Goal: Information Seeking & Learning: Find specific fact

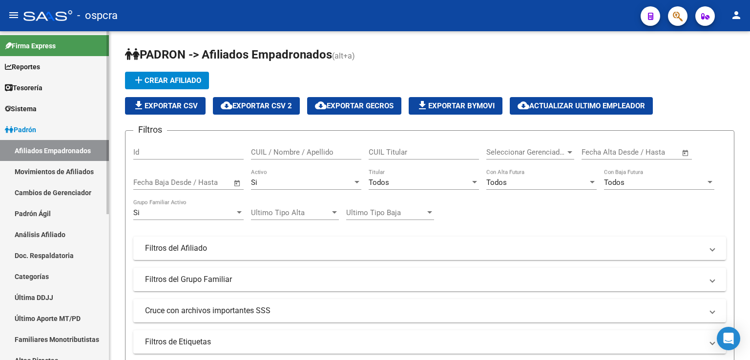
click at [21, 129] on span "Padrón" at bounding box center [20, 129] width 31 height 11
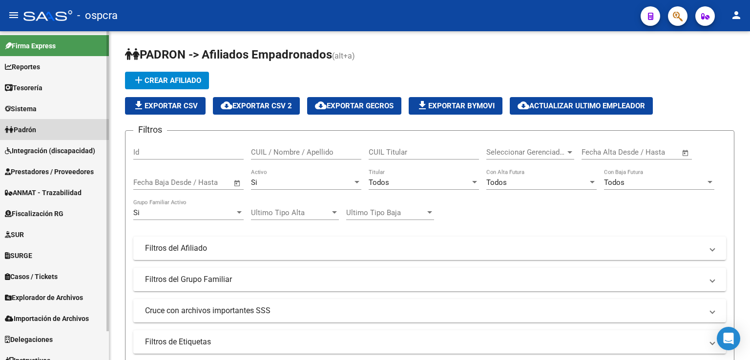
click at [29, 125] on span "Padrón" at bounding box center [20, 129] width 31 height 11
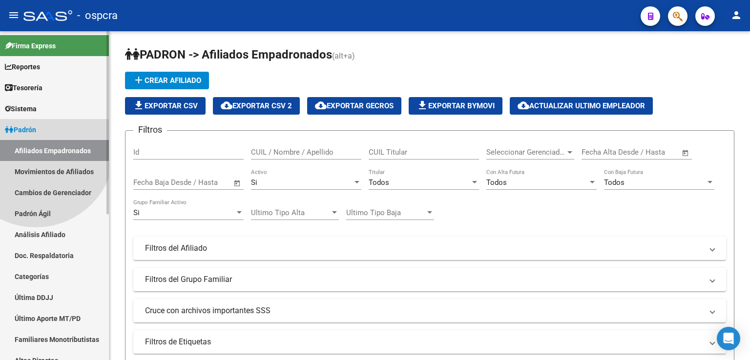
click at [36, 148] on link "Afiliados Empadronados" at bounding box center [54, 150] width 109 height 21
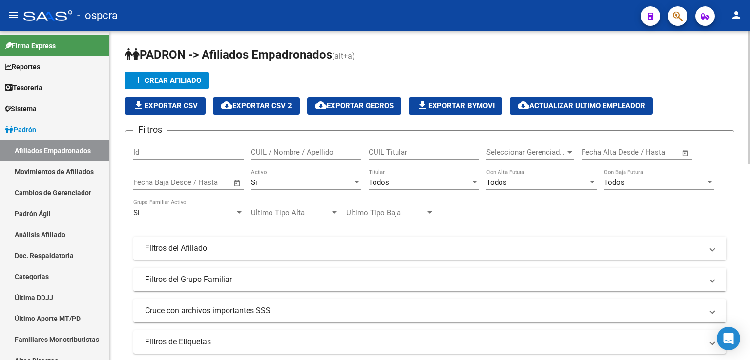
click at [303, 151] on input "CUIL / Nombre / Apellido" at bounding box center [306, 152] width 110 height 9
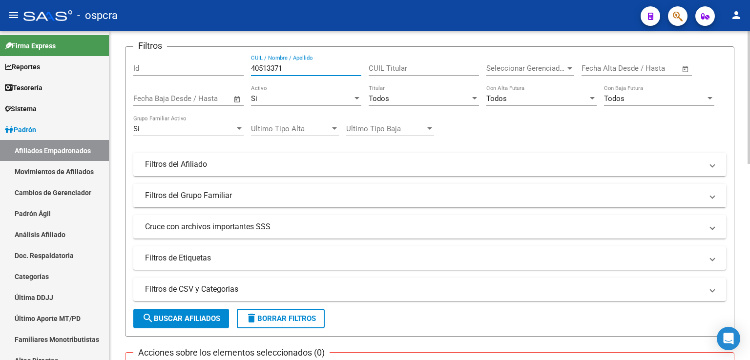
scroll to position [98, 0]
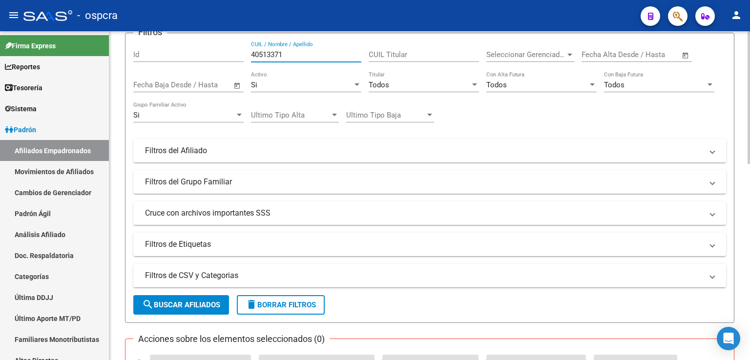
type input "40513371"
click at [183, 303] on span "search Buscar Afiliados" at bounding box center [181, 305] width 78 height 9
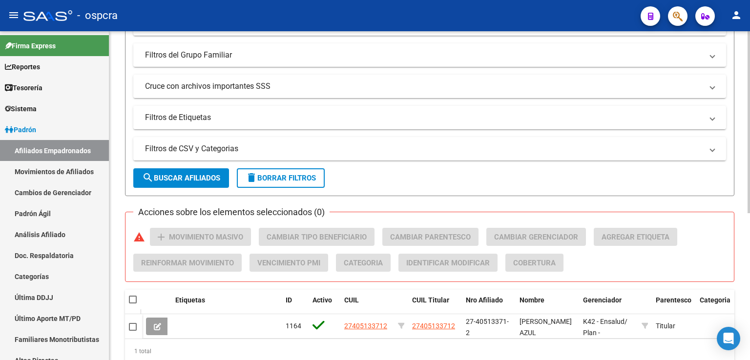
scroll to position [21, 0]
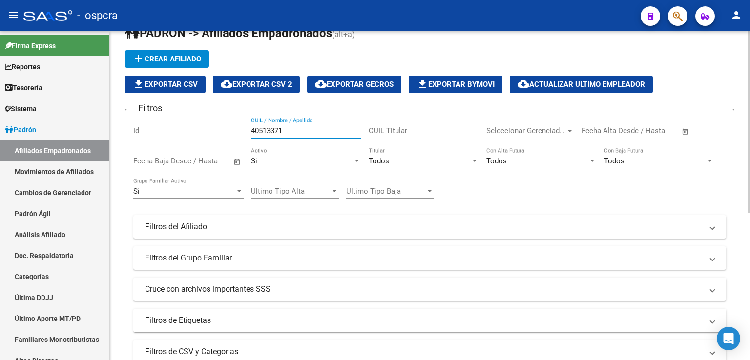
drag, startPoint x: 288, startPoint y: 128, endPoint x: 247, endPoint y: 126, distance: 41.0
click at [247, 127] on div "Filtros Id 40513371 CUIL / Nombre / Apellido CUIL Titular Seleccionar Gerenciad…" at bounding box center [429, 224] width 593 height 215
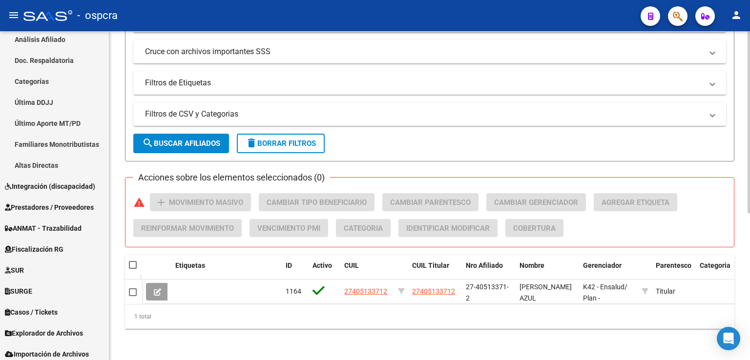
scroll to position [266, 0]
type input "200788327"
click at [182, 139] on span "search Buscar Afiliados" at bounding box center [181, 143] width 78 height 9
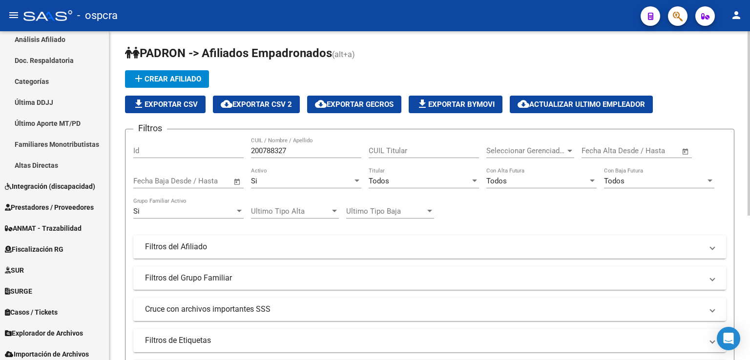
scroll to position [0, 0]
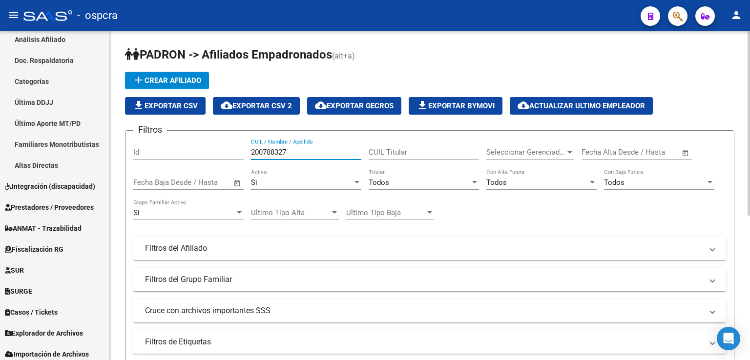
drag, startPoint x: 289, startPoint y: 154, endPoint x: 244, endPoint y: 141, distance: 47.7
click at [244, 141] on div "Filtros Id 200788327 CUIL / Nombre / Apellido CUIL Titular Seleccionar Gerencia…" at bounding box center [429, 246] width 593 height 215
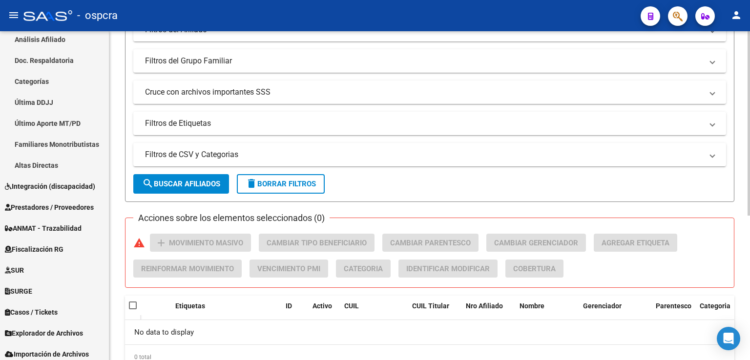
scroll to position [244, 0]
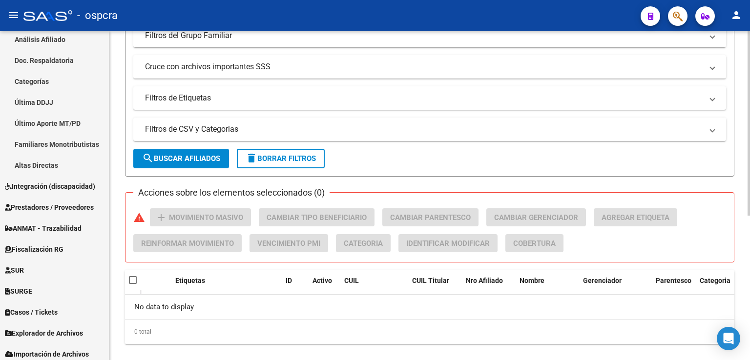
type input "20078327"
click at [212, 160] on span "search Buscar Afiliados" at bounding box center [181, 158] width 78 height 9
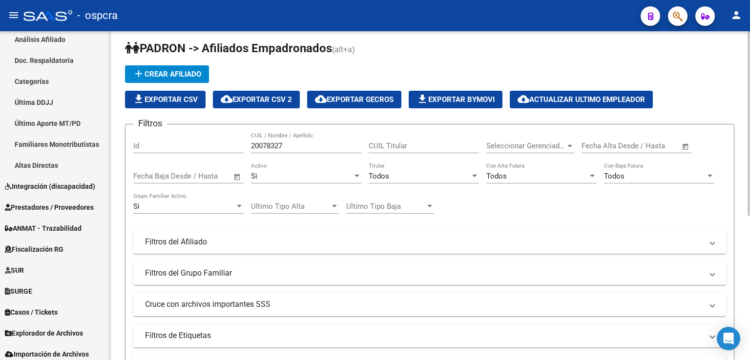
scroll to position [0, 0]
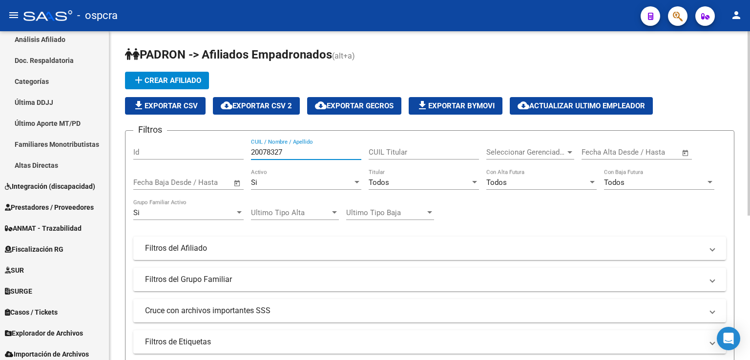
drag, startPoint x: 294, startPoint y: 153, endPoint x: 239, endPoint y: 138, distance: 57.7
click at [239, 139] on div "Filtros Id 20078327 CUIL / Nombre / Apellido CUIL Titular Seleccionar Gerenciad…" at bounding box center [429, 246] width 593 height 215
type input "m"
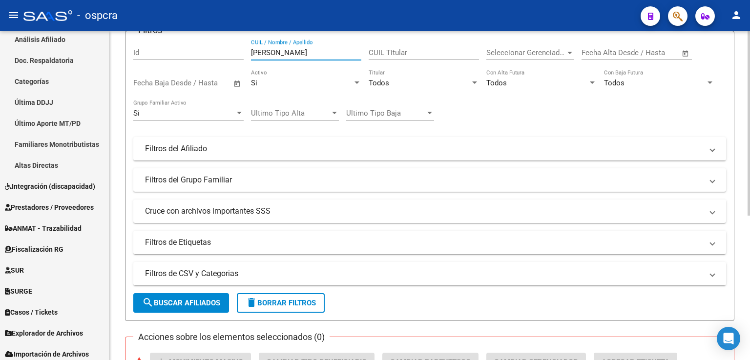
scroll to position [146, 0]
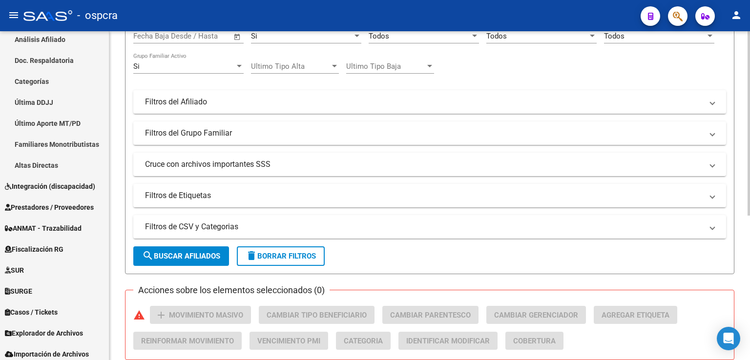
type input "[PERSON_NAME]"
click at [180, 257] on span "search Buscar Afiliados" at bounding box center [181, 256] width 78 height 9
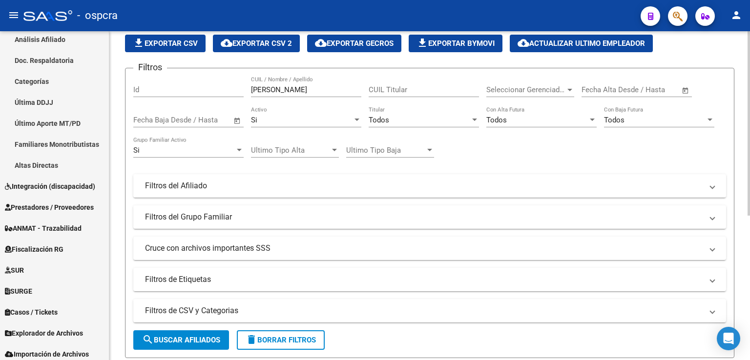
scroll to position [0, 0]
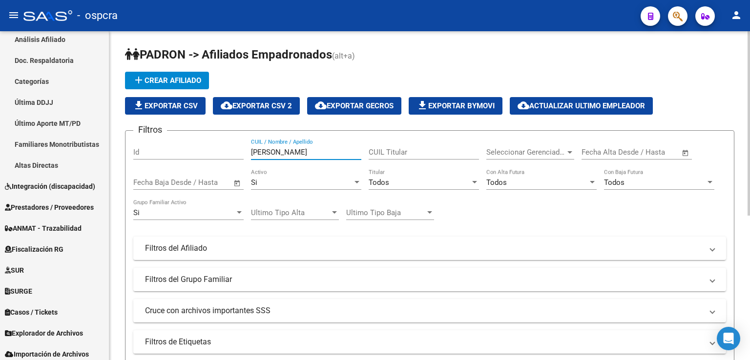
drag, startPoint x: 347, startPoint y: 149, endPoint x: 225, endPoint y: 149, distance: 122.0
click at [225, 149] on div "Filtros Id [PERSON_NAME] / Nombre / Apellido CUIL Titular Seleccionar Gerenciad…" at bounding box center [429, 246] width 593 height 215
click at [280, 148] on input "2007" at bounding box center [306, 152] width 110 height 9
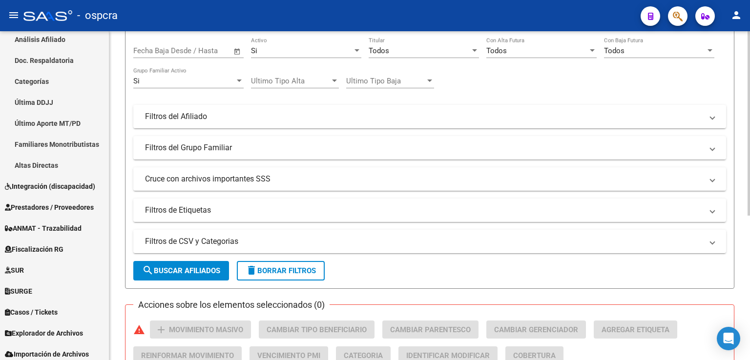
scroll to position [146, 0]
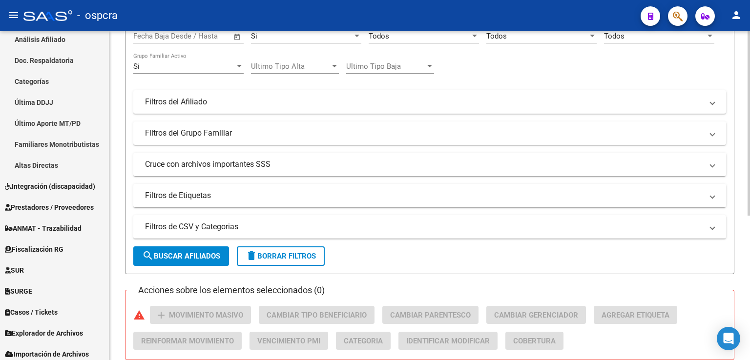
type input "20078327"
click at [199, 254] on span "search Buscar Afiliados" at bounding box center [181, 256] width 78 height 9
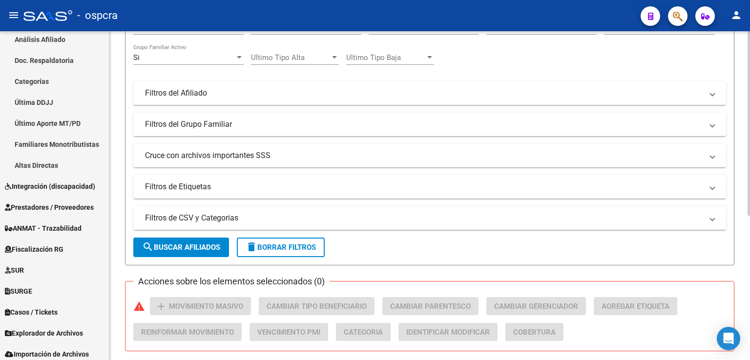
scroll to position [62, 0]
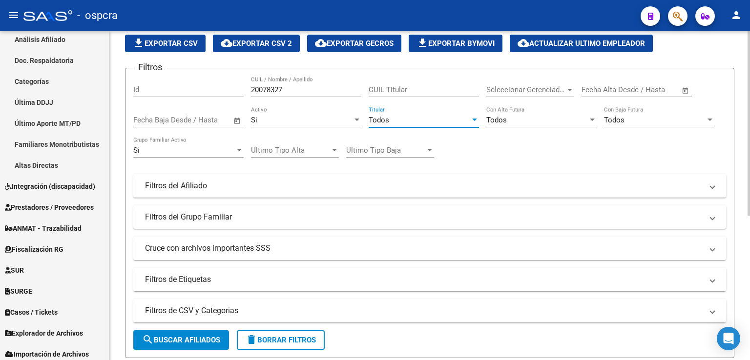
click at [403, 120] on div "Todos" at bounding box center [420, 120] width 102 height 9
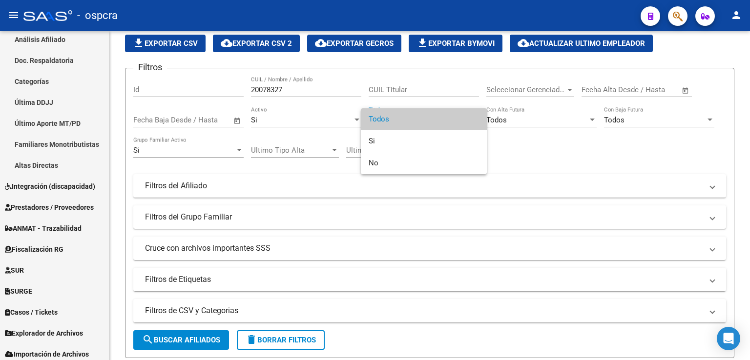
click at [531, 149] on div at bounding box center [375, 180] width 750 height 360
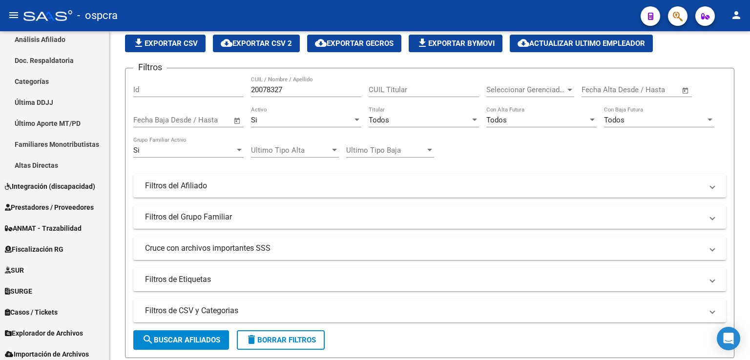
scroll to position [14, 0]
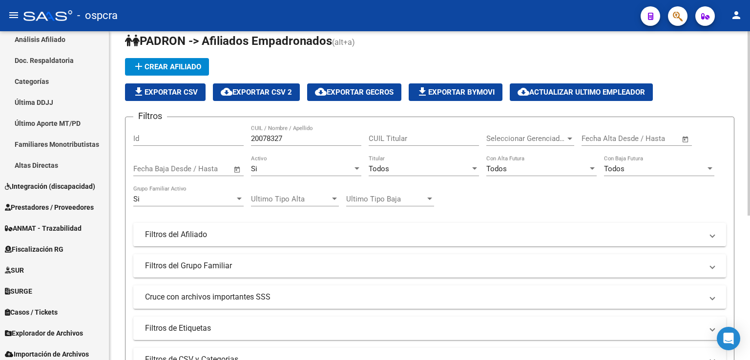
click at [299, 171] on div "Si" at bounding box center [302, 168] width 102 height 9
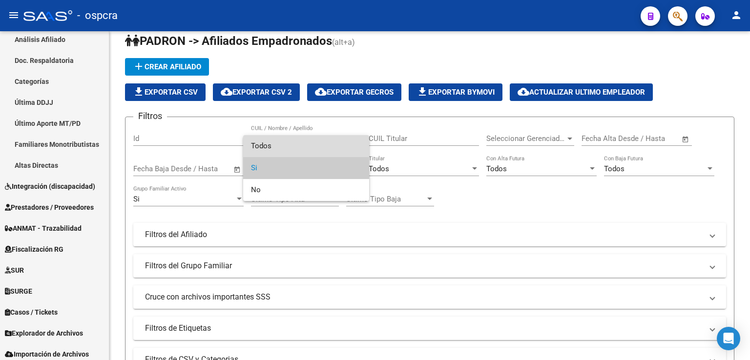
click at [303, 141] on span "Todos" at bounding box center [306, 146] width 110 height 22
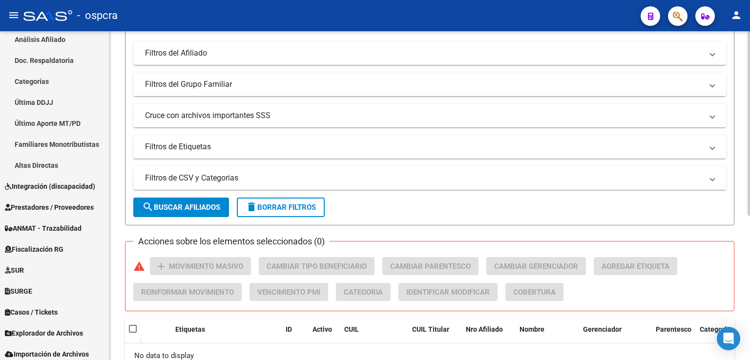
scroll to position [209, 0]
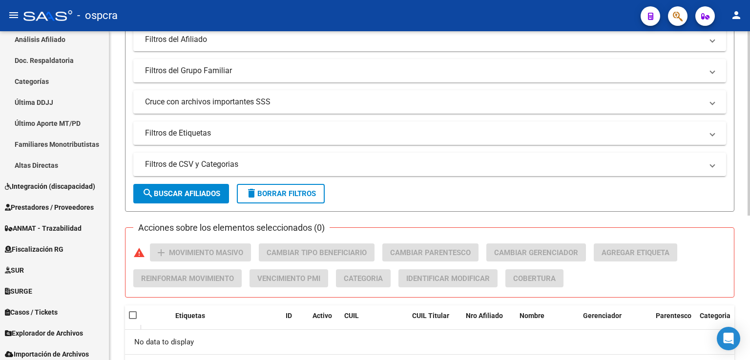
click at [199, 186] on button "search Buscar Afiliados" at bounding box center [181, 194] width 96 height 20
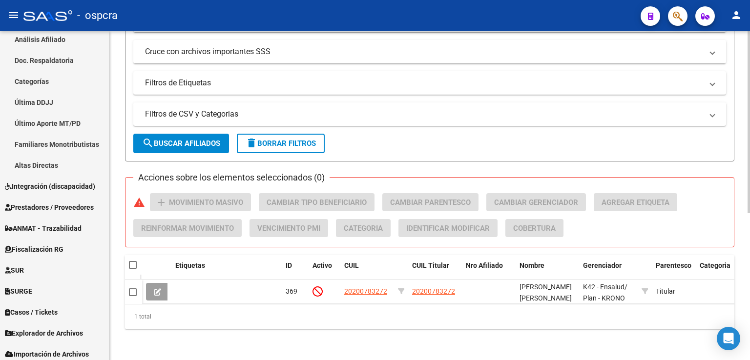
scroll to position [266, 0]
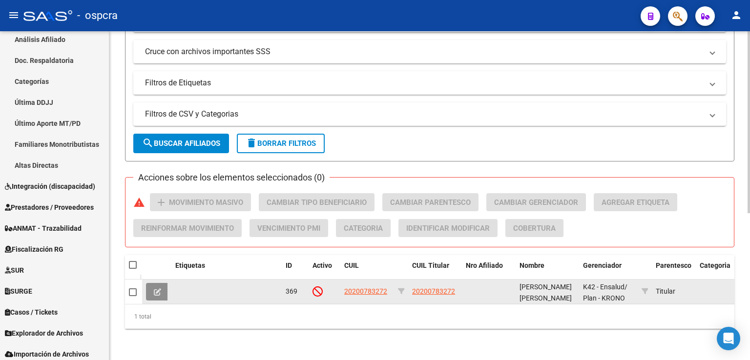
click at [156, 288] on icon at bounding box center [157, 291] width 7 height 7
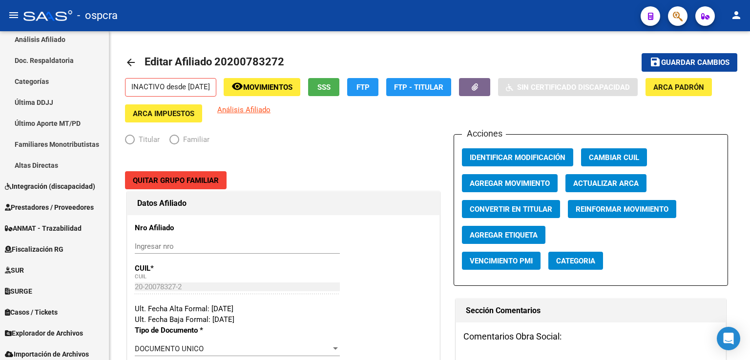
radio input "true"
type input "30-71765873-2"
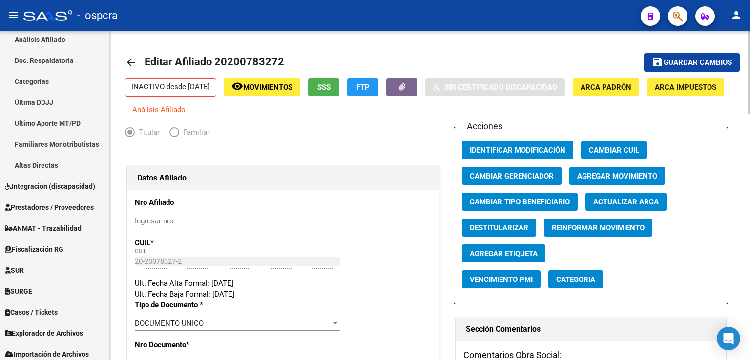
click at [132, 65] on mat-icon "arrow_back" at bounding box center [131, 63] width 12 height 12
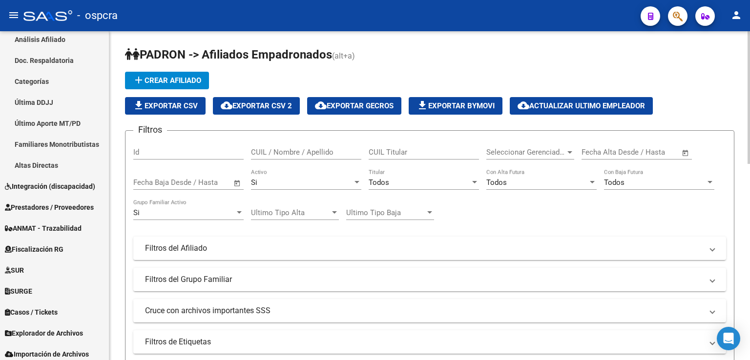
click at [297, 186] on div "Si" at bounding box center [302, 182] width 102 height 9
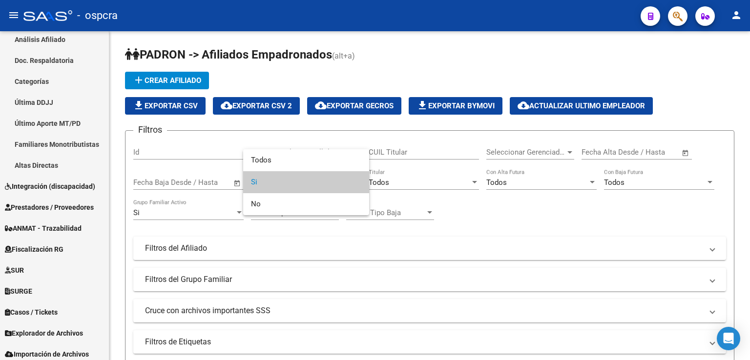
click at [443, 232] on div at bounding box center [375, 180] width 750 height 360
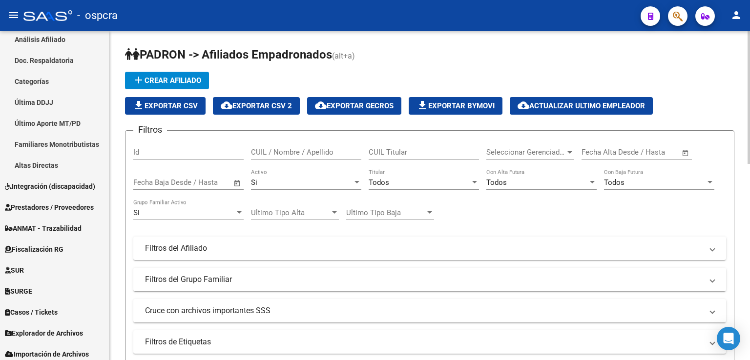
click at [329, 185] on div "Si" at bounding box center [302, 182] width 102 height 9
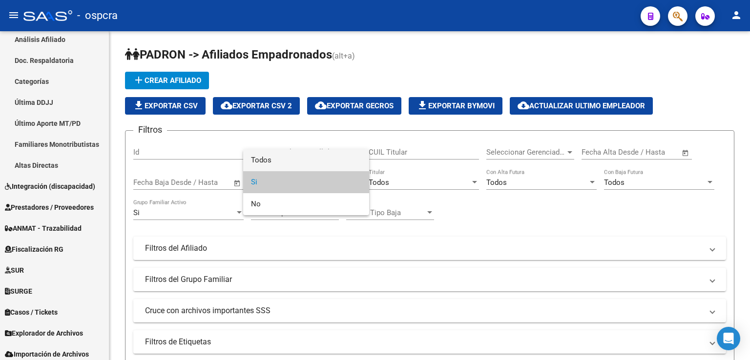
click at [303, 153] on span "Todos" at bounding box center [306, 160] width 110 height 22
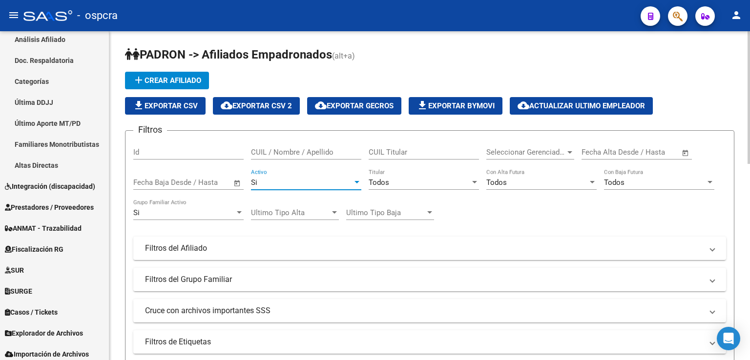
click at [273, 182] on div "Si" at bounding box center [302, 182] width 102 height 9
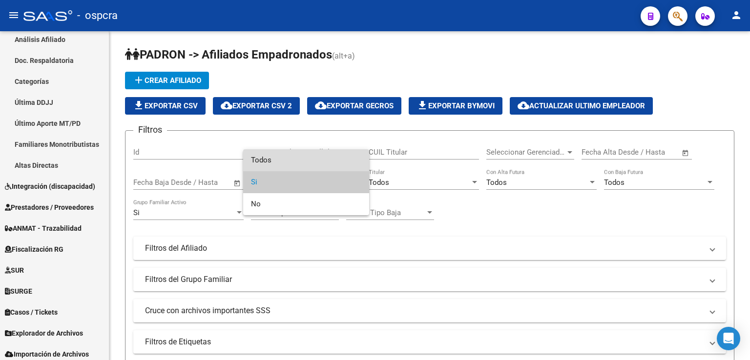
click at [263, 163] on span "Todos" at bounding box center [306, 160] width 110 height 22
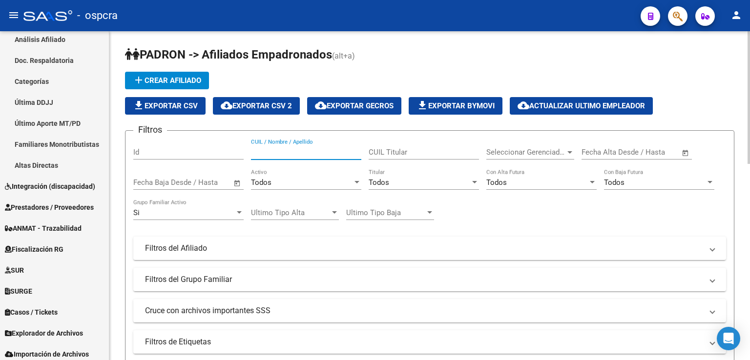
click at [289, 153] on input "CUIL / Nombre / Apellido" at bounding box center [306, 152] width 110 height 9
click at [272, 151] on input "latierropera" at bounding box center [306, 152] width 110 height 9
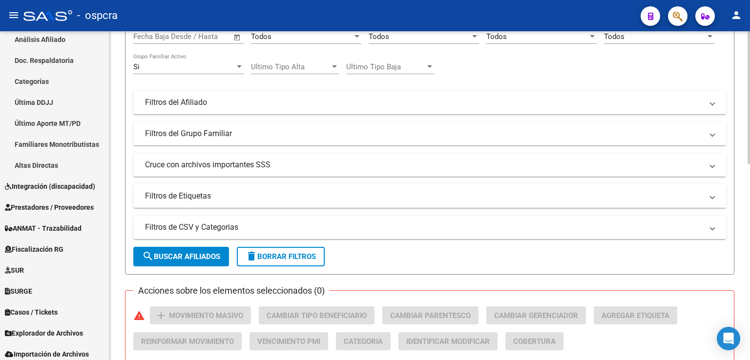
scroll to position [146, 0]
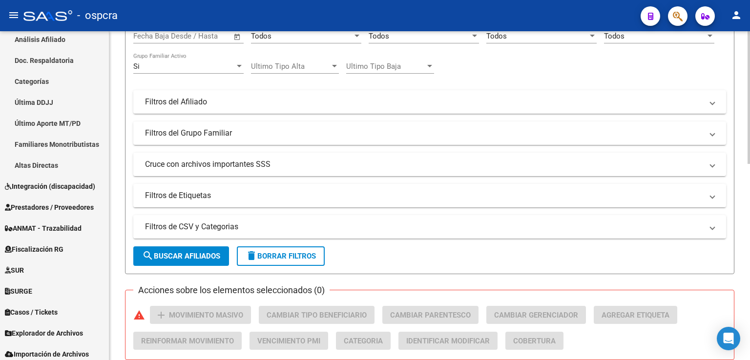
type input "latierro pera"
click at [181, 253] on span "search Buscar Afiliados" at bounding box center [181, 256] width 78 height 9
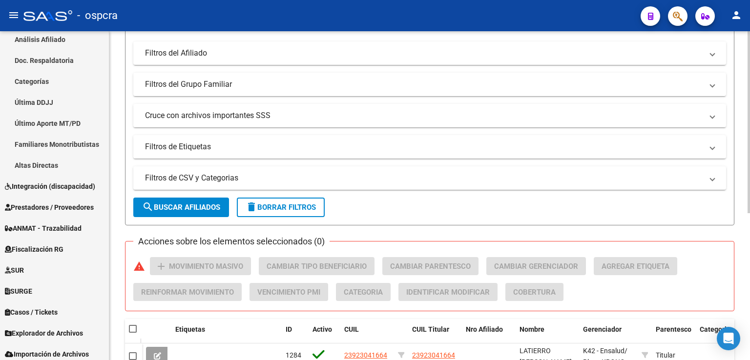
scroll to position [244, 0]
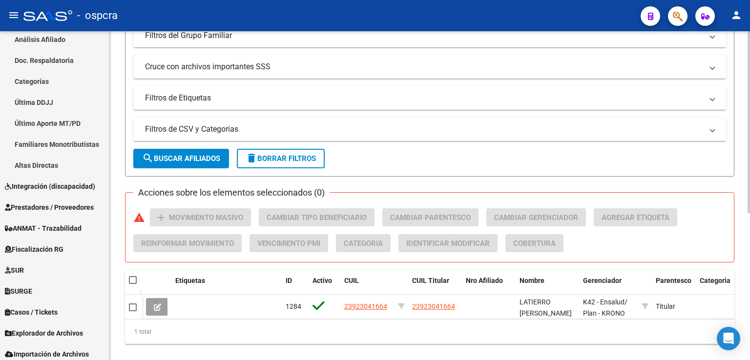
drag, startPoint x: 419, startPoint y: 293, endPoint x: 393, endPoint y: 337, distance: 51.0
click at [394, 337] on div "Etiquetas ID Activo CUIL CUIL Titular Nro Afiliado Nombre Gerenciador Parentesc…" at bounding box center [429, 307] width 609 height 74
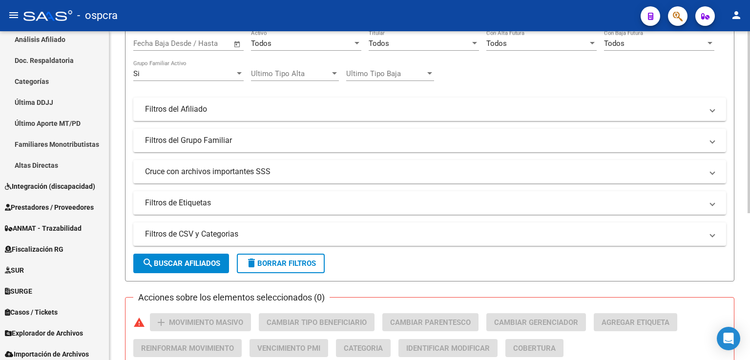
scroll to position [49, 0]
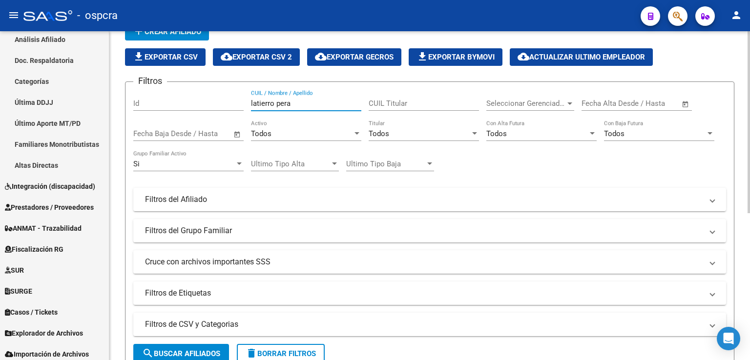
drag, startPoint x: 303, startPoint y: 102, endPoint x: 228, endPoint y: 97, distance: 74.4
click at [228, 97] on div "Filtros Id latierro pera CUIL / Nombre / Apellido CUIL Titular Seleccionar Gere…" at bounding box center [429, 197] width 593 height 215
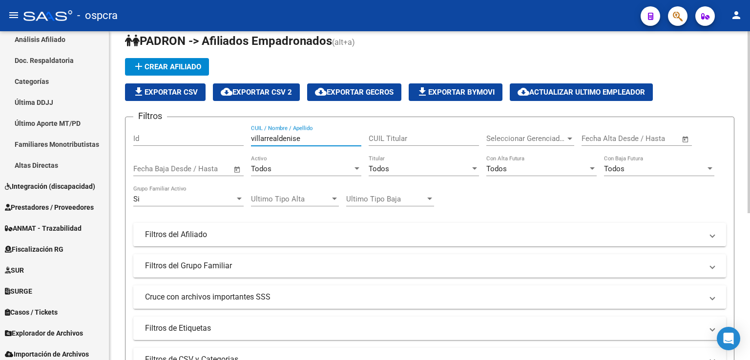
scroll to position [0, 0]
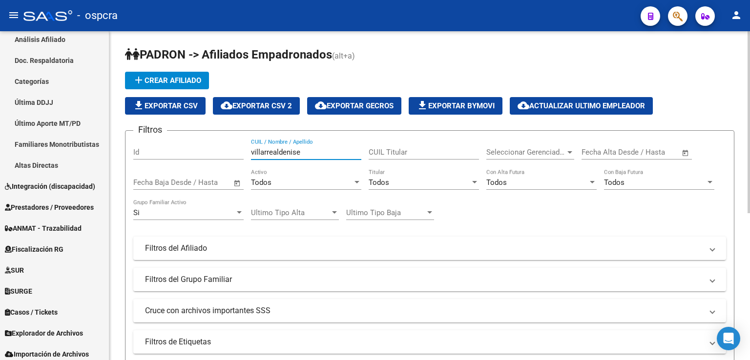
click at [276, 149] on input "villarrealdenise" at bounding box center [306, 152] width 110 height 9
click at [277, 149] on input "villarrealdenise" at bounding box center [306, 152] width 110 height 9
click at [284, 149] on input "villarrealdenise" at bounding box center [306, 152] width 110 height 9
click at [276, 151] on input "villarrealdenise" at bounding box center [306, 152] width 110 height 9
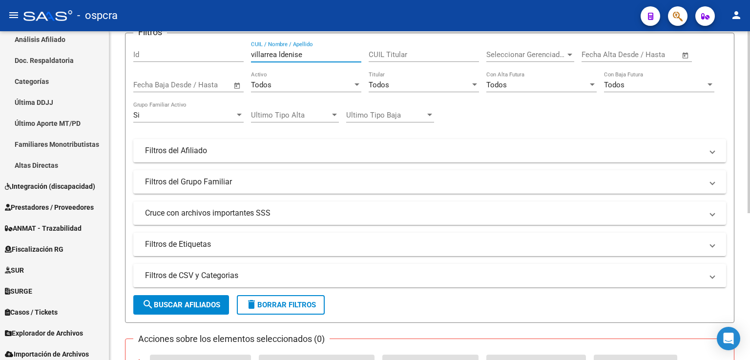
type input "villarrea ldenise"
click at [199, 305] on span "search Buscar Afiliados" at bounding box center [181, 305] width 78 height 9
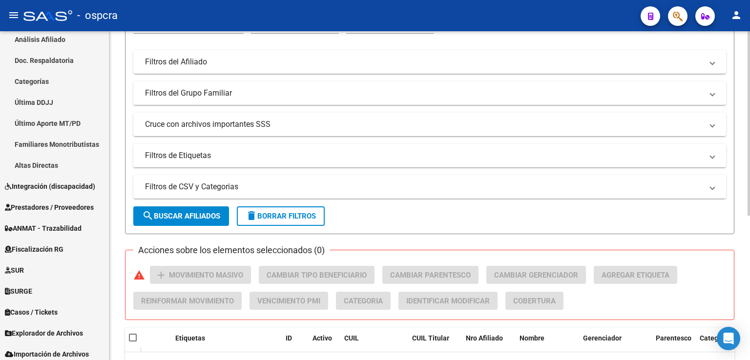
scroll to position [160, 0]
